Goal: Check status: Check status

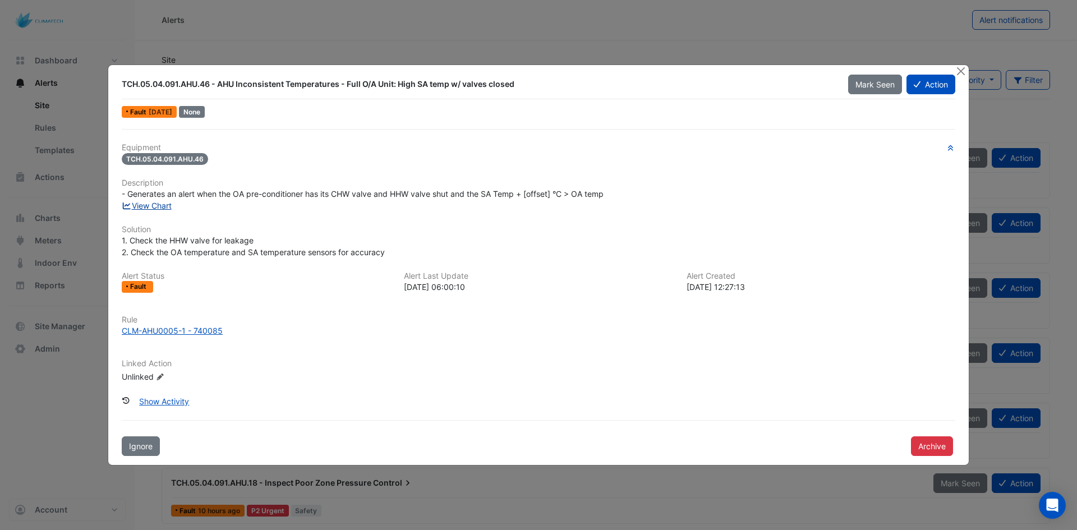
click at [161, 208] on link "View Chart" at bounding box center [147, 206] width 50 height 10
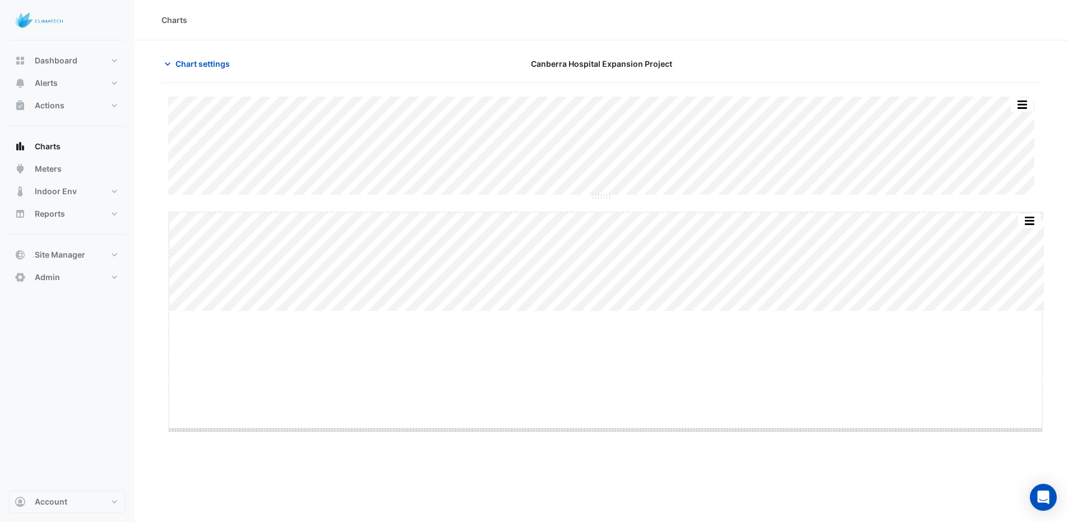
drag, startPoint x: 609, startPoint y: 311, endPoint x: 611, endPoint y: 431, distance: 120.6
click at [210, 63] on span "Chart settings" at bounding box center [203, 64] width 54 height 12
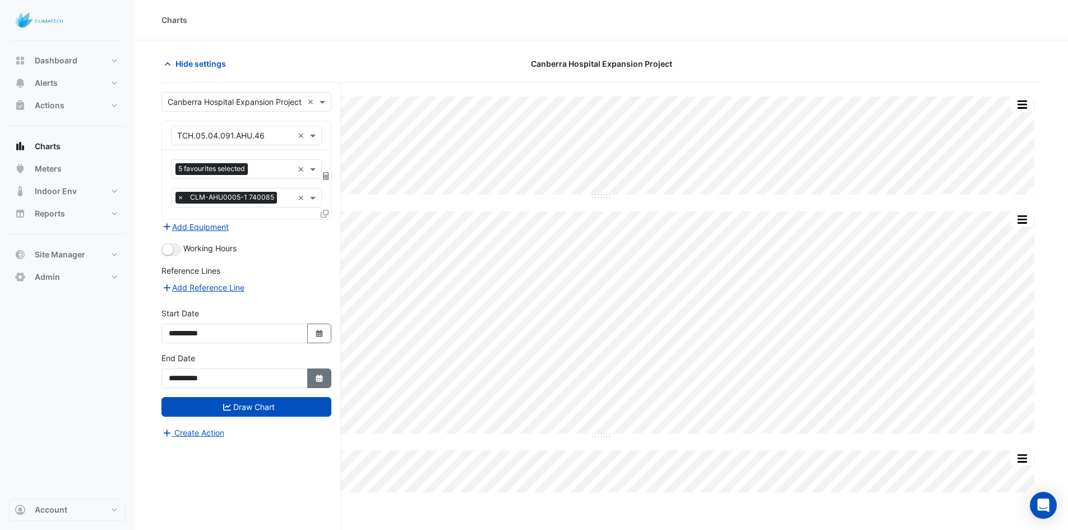
click at [315, 373] on button "Select Date" at bounding box center [319, 378] width 25 height 20
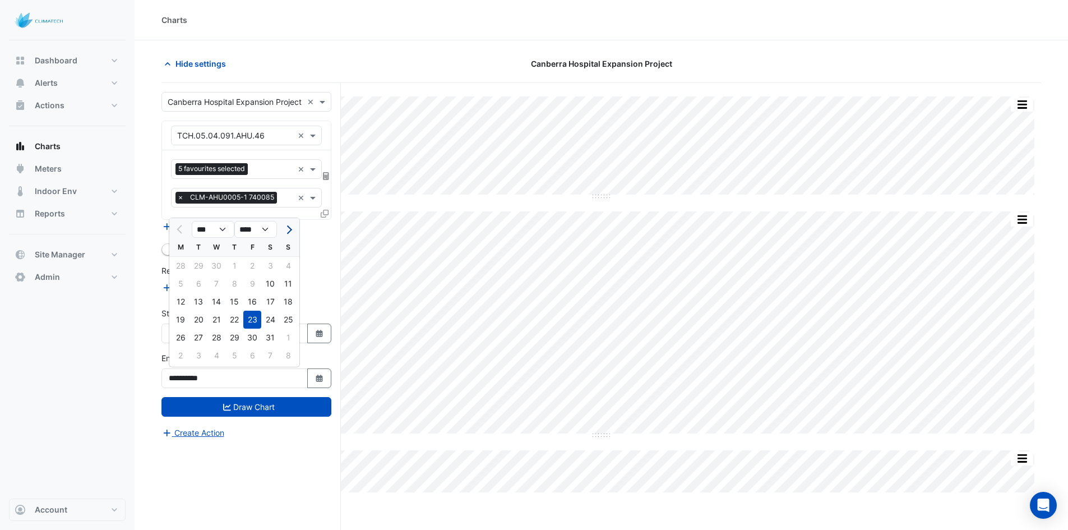
click at [291, 232] on button "Next month" at bounding box center [288, 229] width 13 height 18
select select "*"
click at [183, 358] on div "30" at bounding box center [181, 356] width 18 height 18
type input "**********"
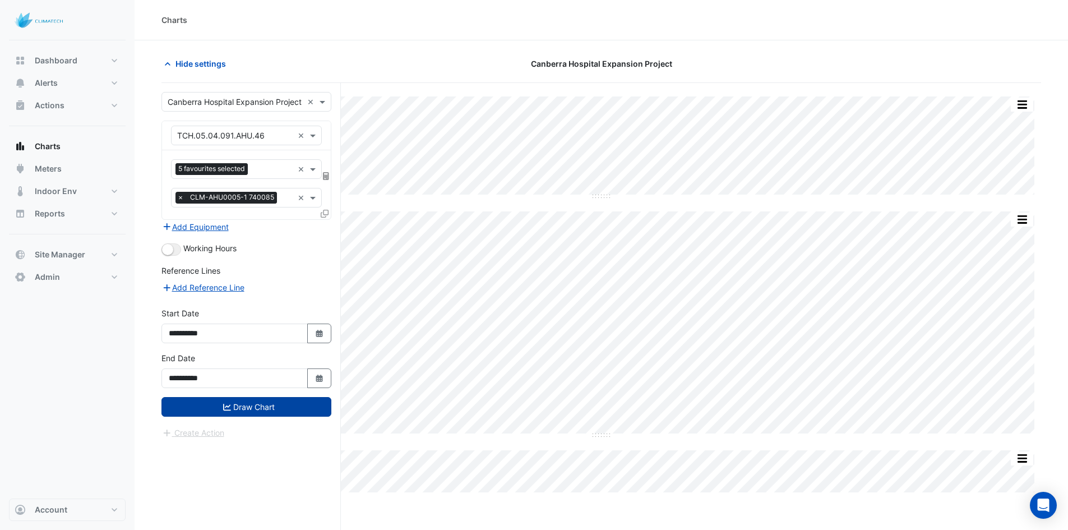
click at [231, 407] on button "Draw Chart" at bounding box center [247, 407] width 170 height 20
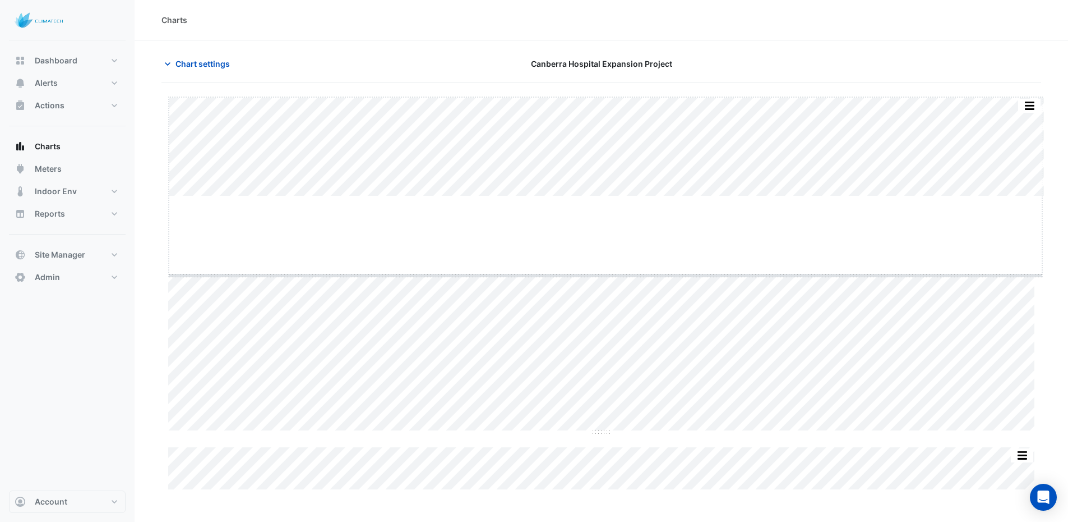
drag, startPoint x: 604, startPoint y: 196, endPoint x: 593, endPoint y: 275, distance: 79.9
